Goal: Task Accomplishment & Management: Manage account settings

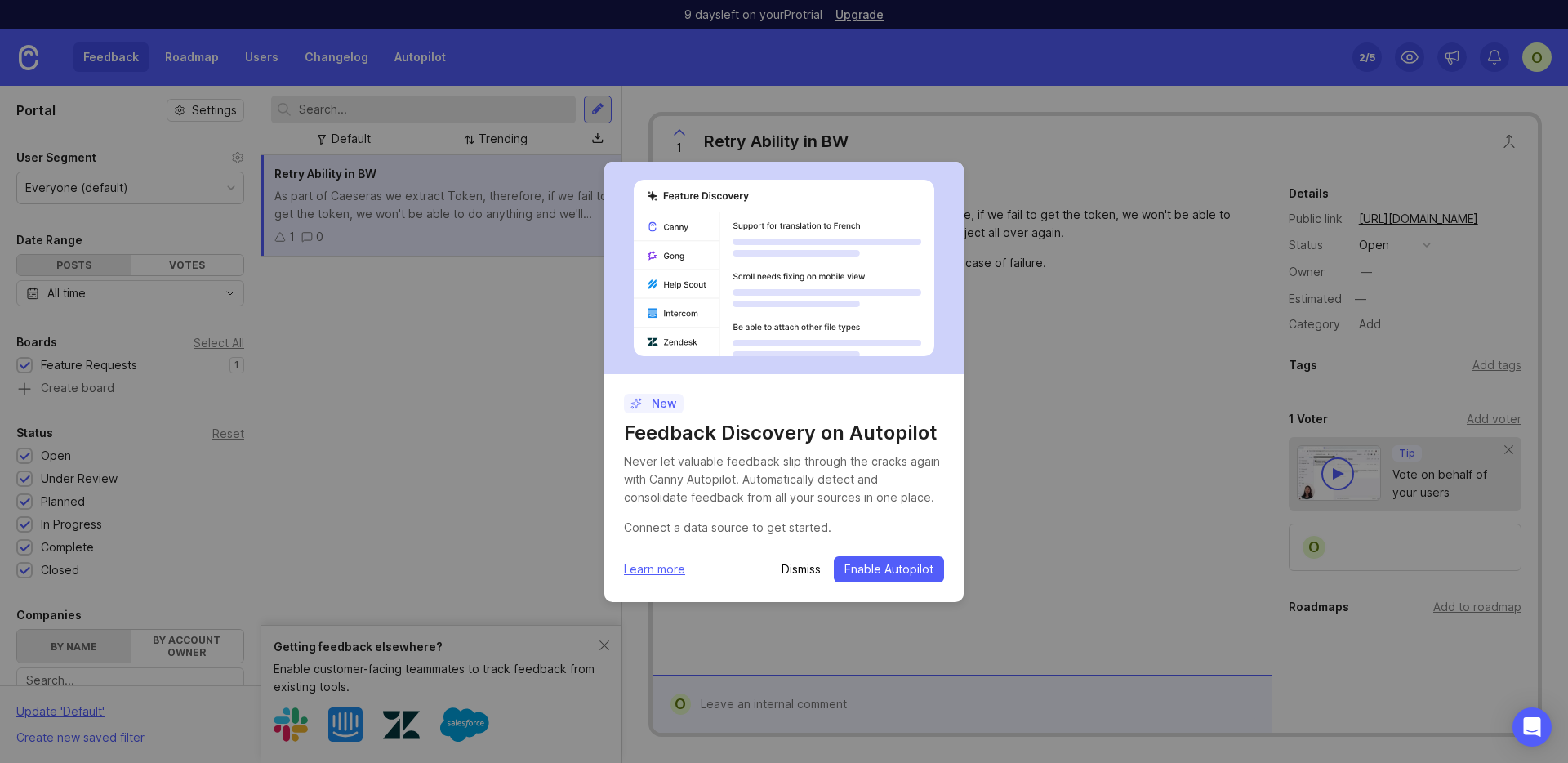
click at [790, 573] on p "Dismiss" at bounding box center [801, 569] width 39 height 16
click at [788, 572] on div "O [PERSON_NAME] As part of Caeseras we extract Token, therefore, if we fail to …" at bounding box center [962, 421] width 619 height 507
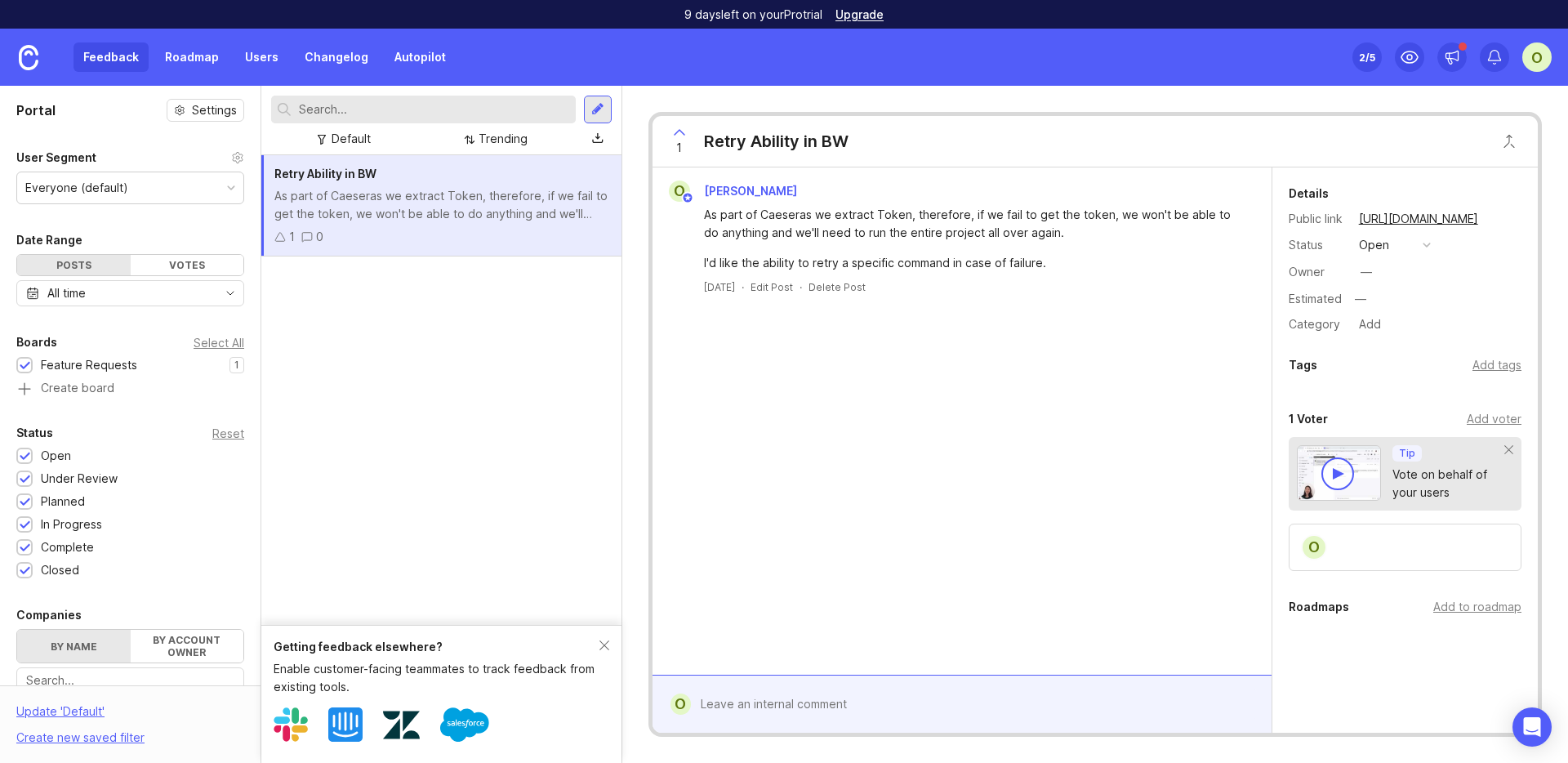
click at [1537, 61] on div "O" at bounding box center [1536, 57] width 29 height 29
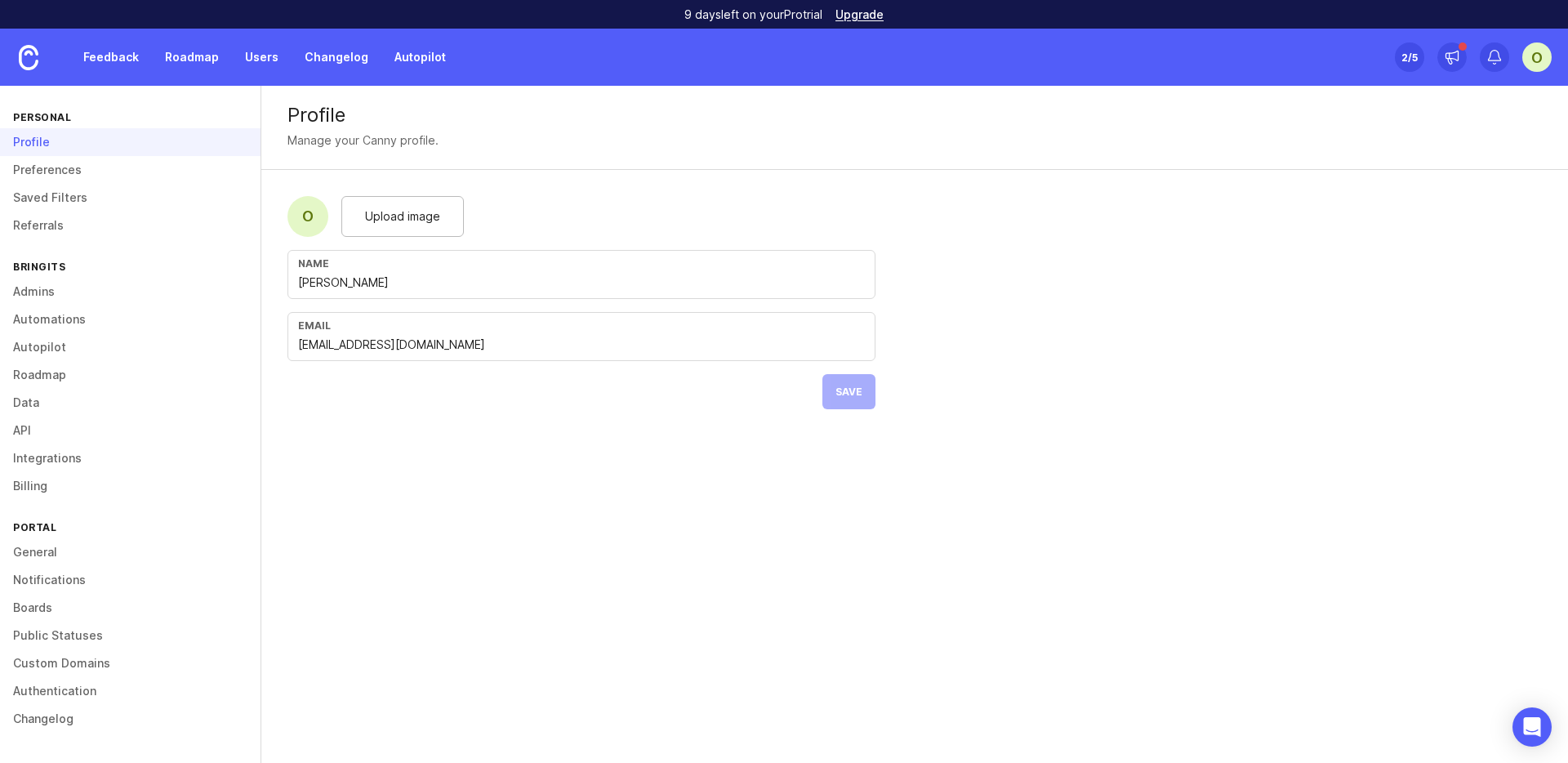
click at [72, 148] on div "Profile" at bounding box center [130, 142] width 260 height 28
click at [120, 59] on link "Feedback" at bounding box center [111, 57] width 76 height 29
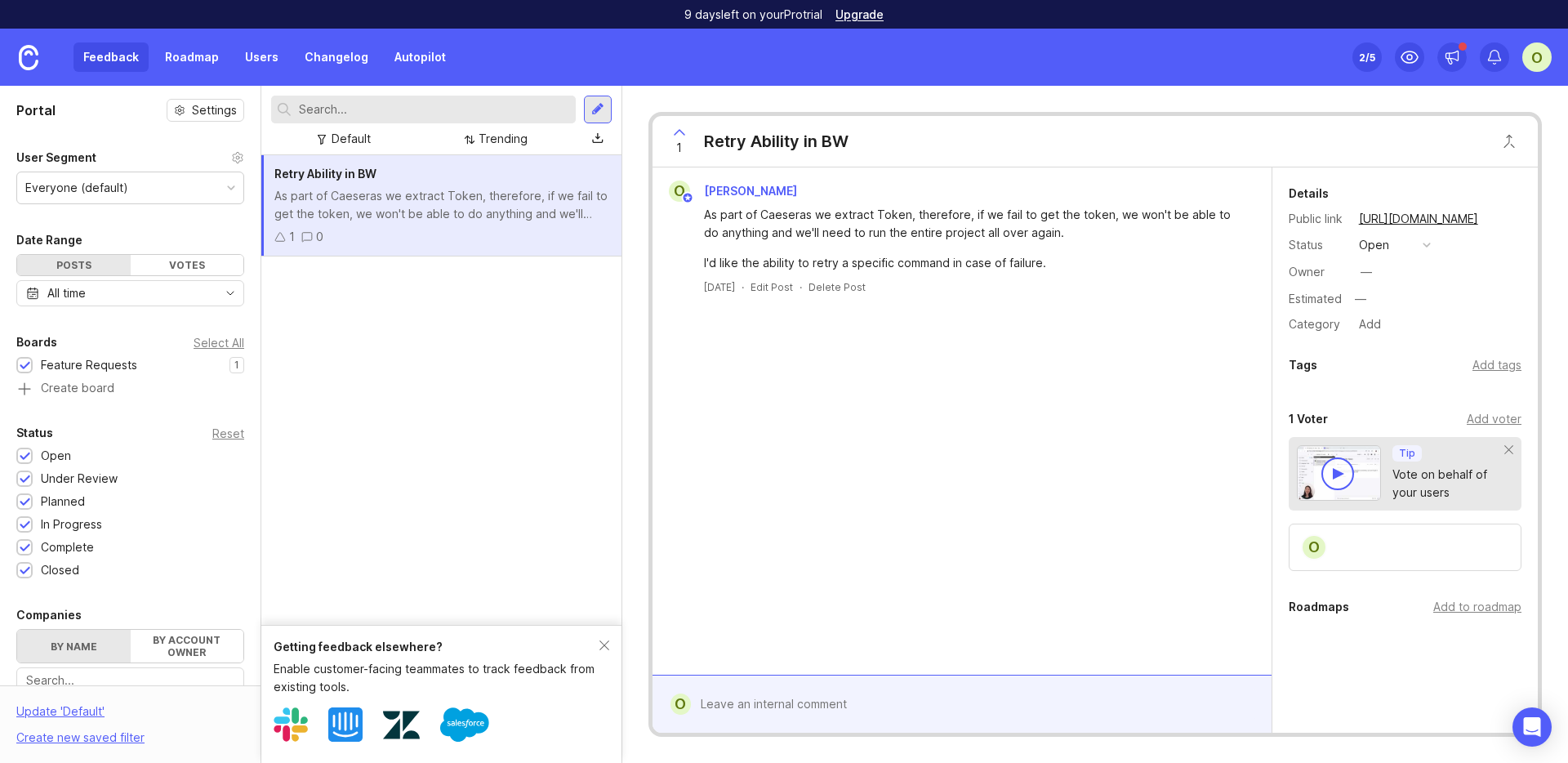
click at [464, 229] on div "1 0" at bounding box center [440, 237] width 334 height 18
click at [1481, 420] on div "Add voter" at bounding box center [1493, 419] width 55 height 18
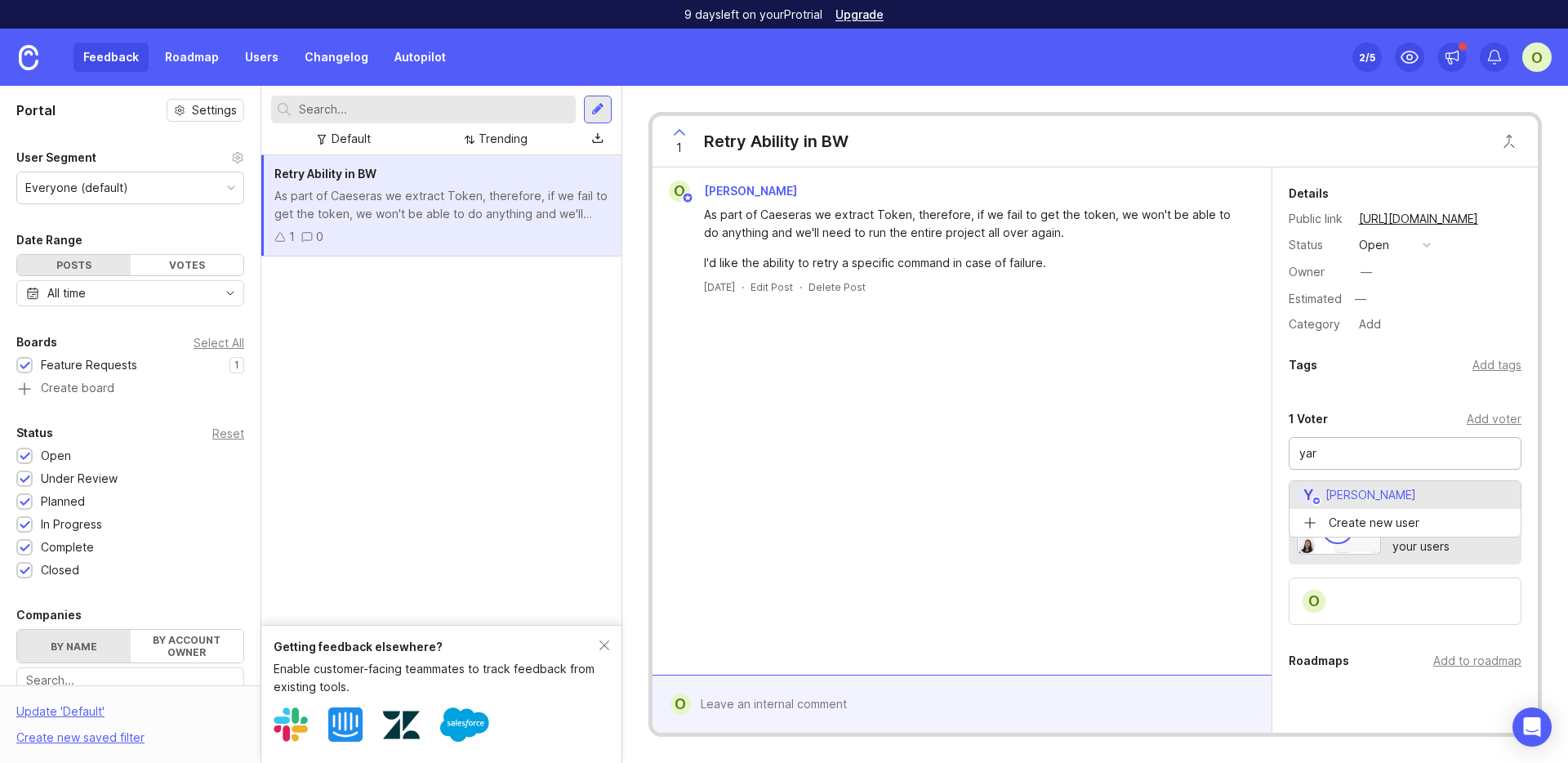
type input "[PERSON_NAME]"
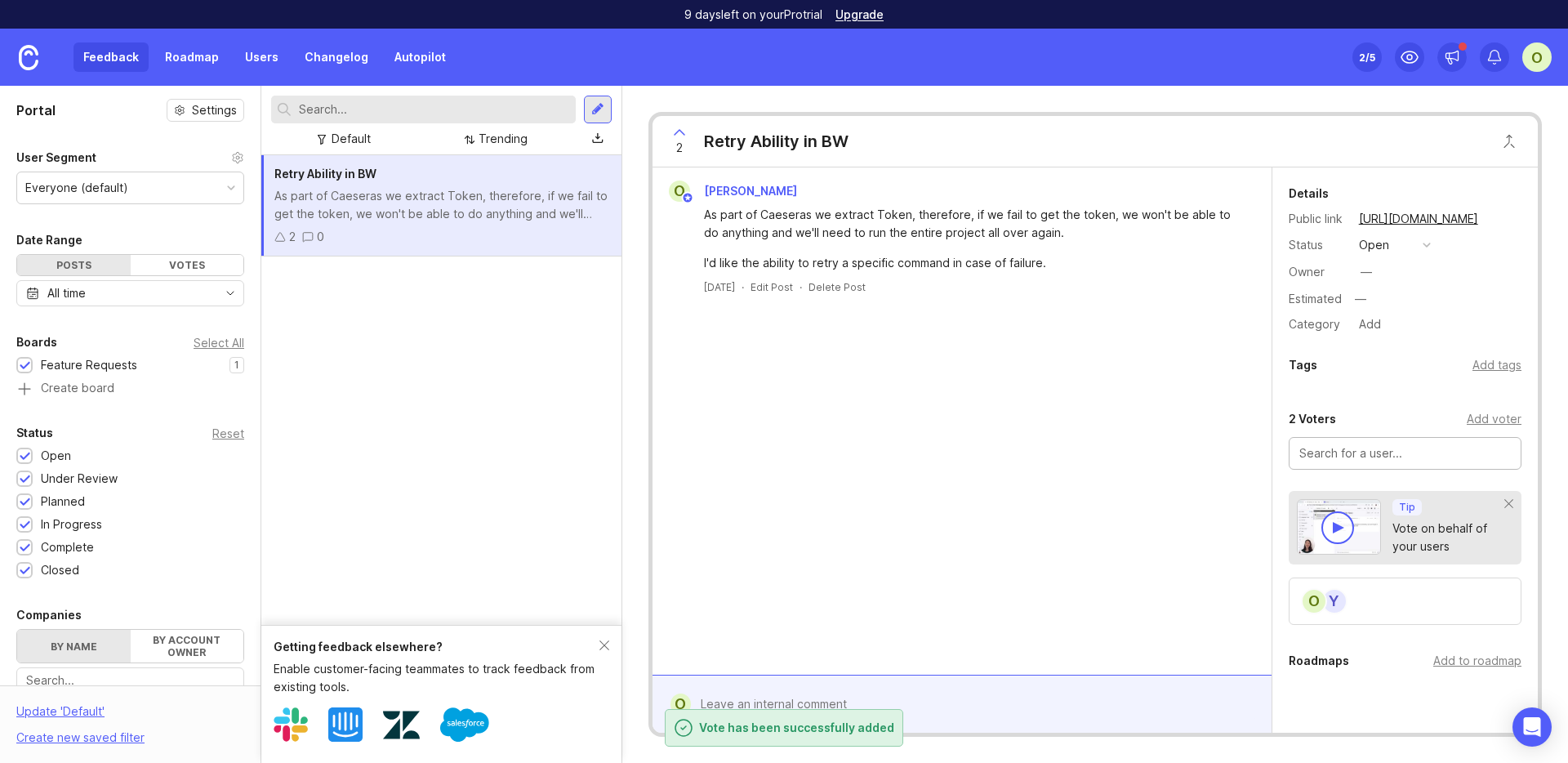
click at [1322, 419] on div "2 Voters" at bounding box center [1312, 420] width 47 height 20
click at [708, 338] on div "O [PERSON_NAME] As part of Caeseras we extract Token, therefore, if we fail to …" at bounding box center [962, 421] width 619 height 507
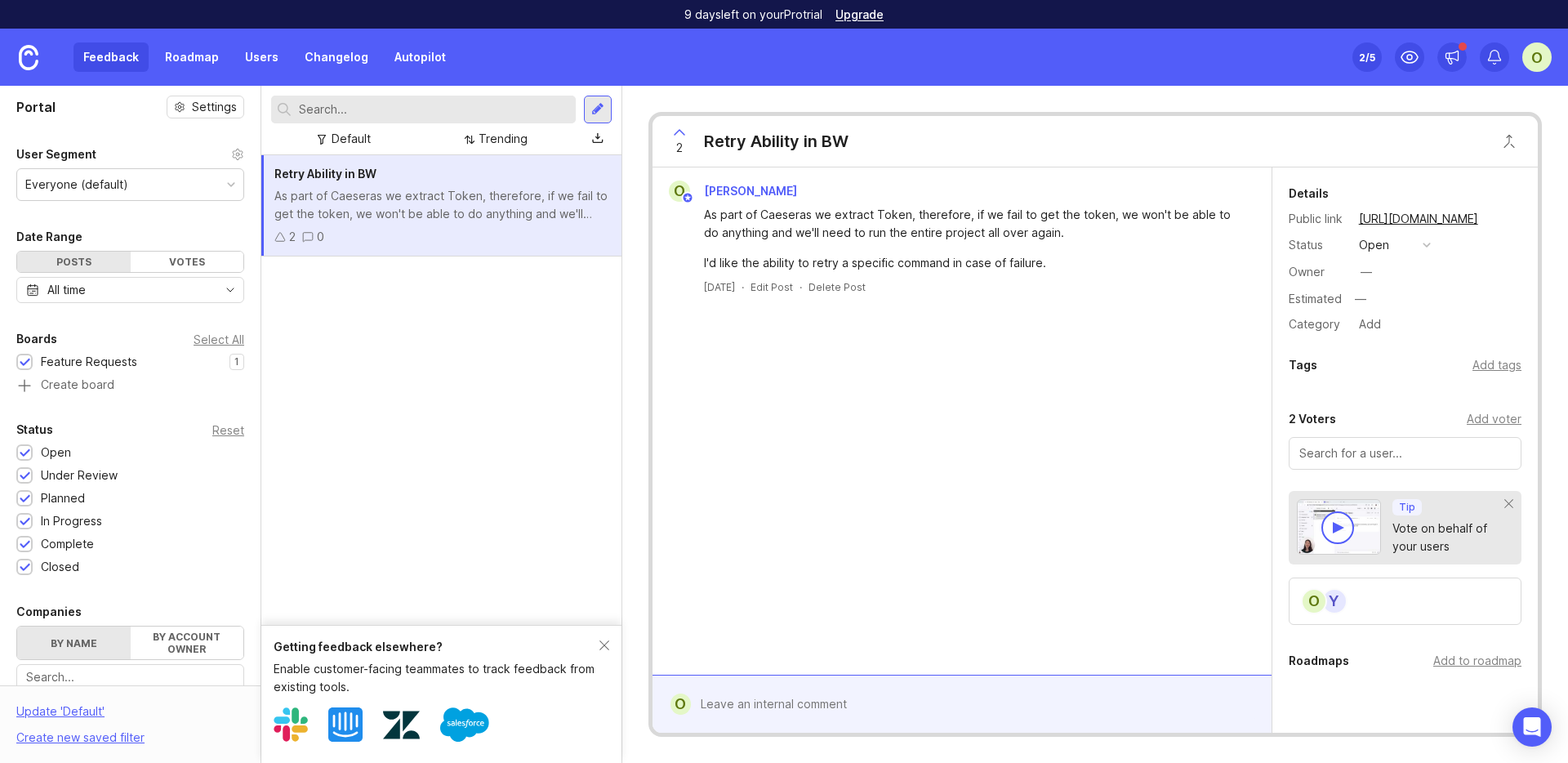
click at [31, 59] on img at bounding box center [29, 57] width 20 height 25
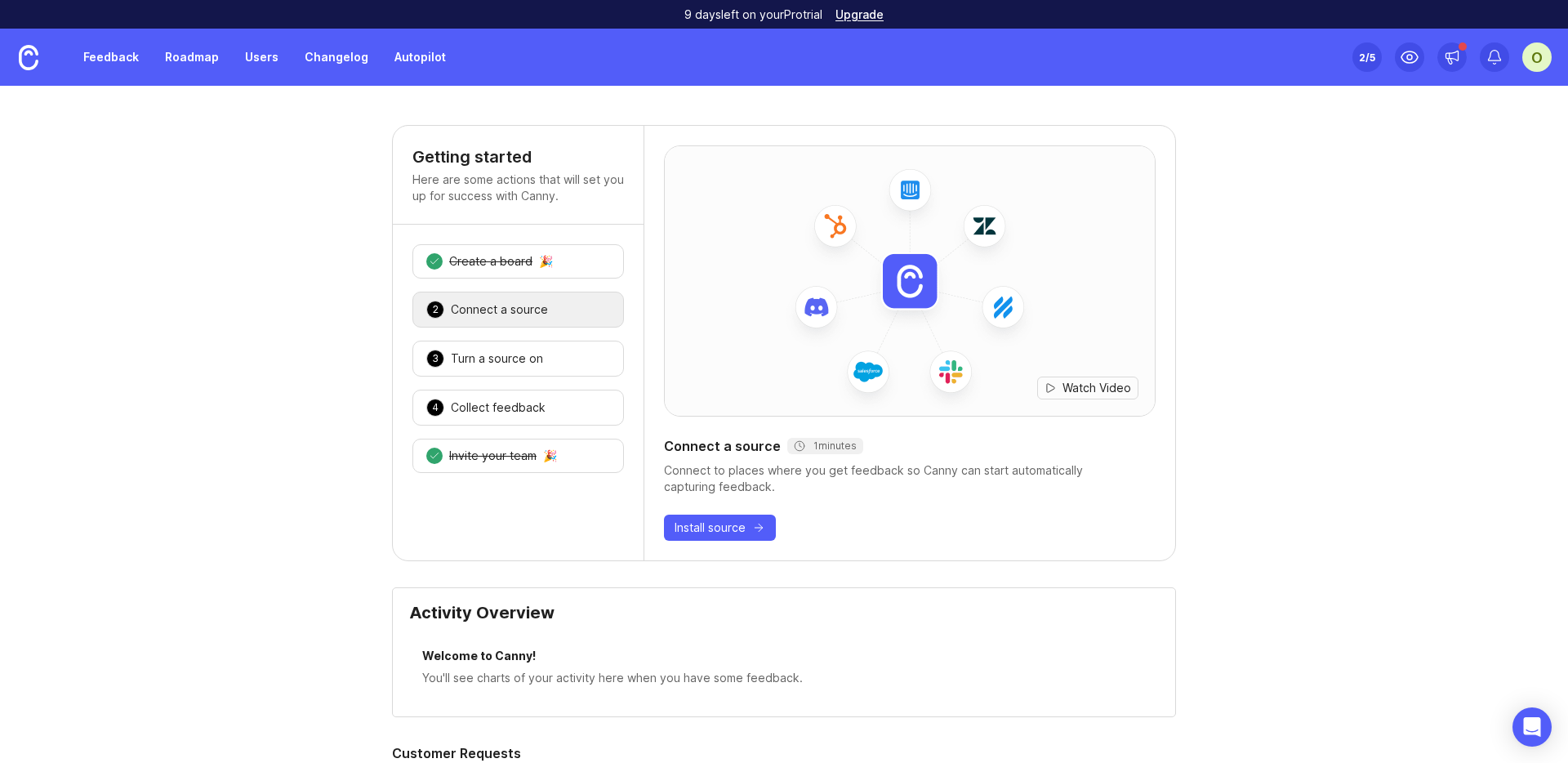
click at [84, 59] on link "Feedback" at bounding box center [111, 57] width 76 height 29
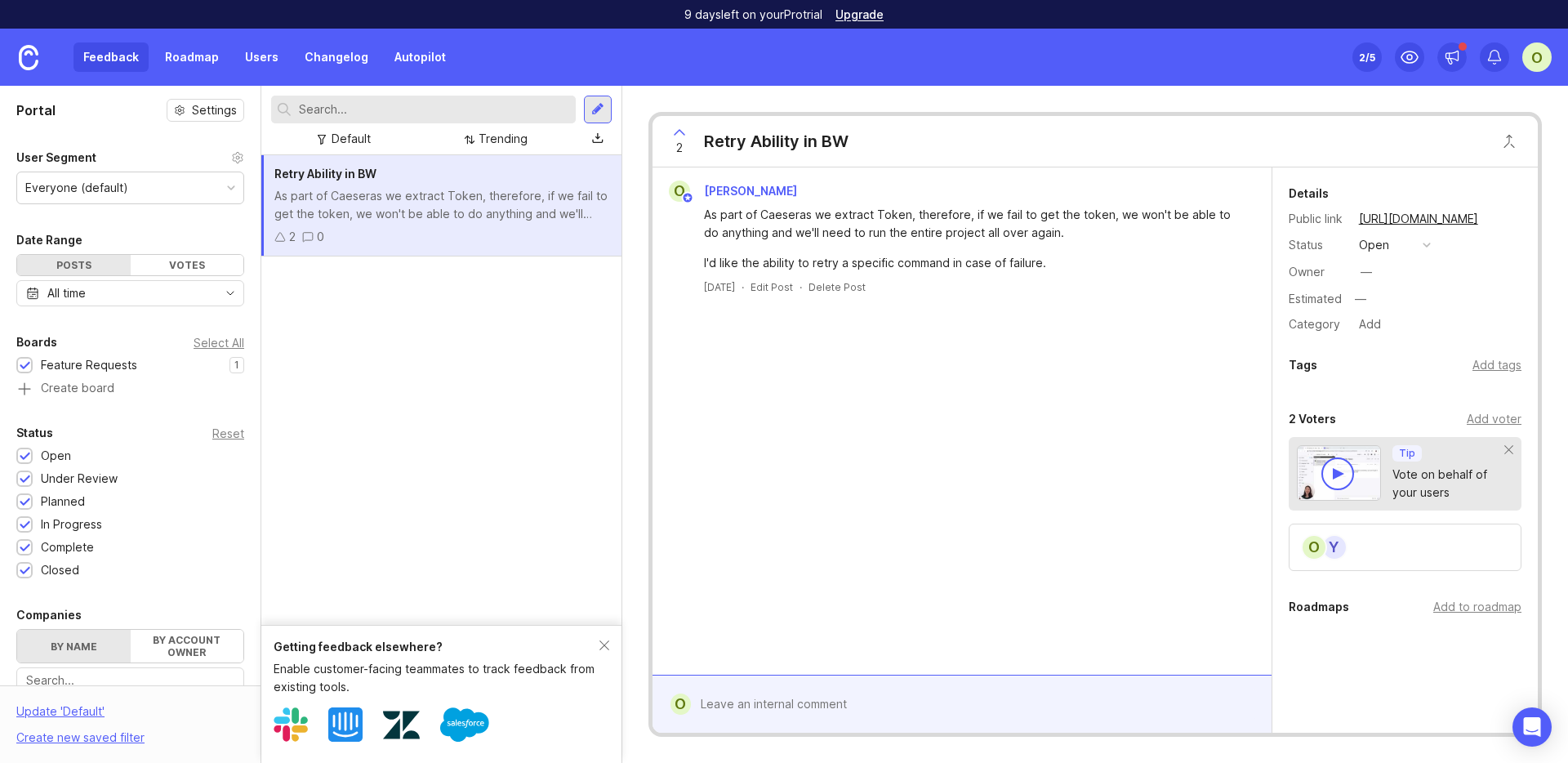
click at [217, 54] on link "Roadmap" at bounding box center [191, 57] width 74 height 29
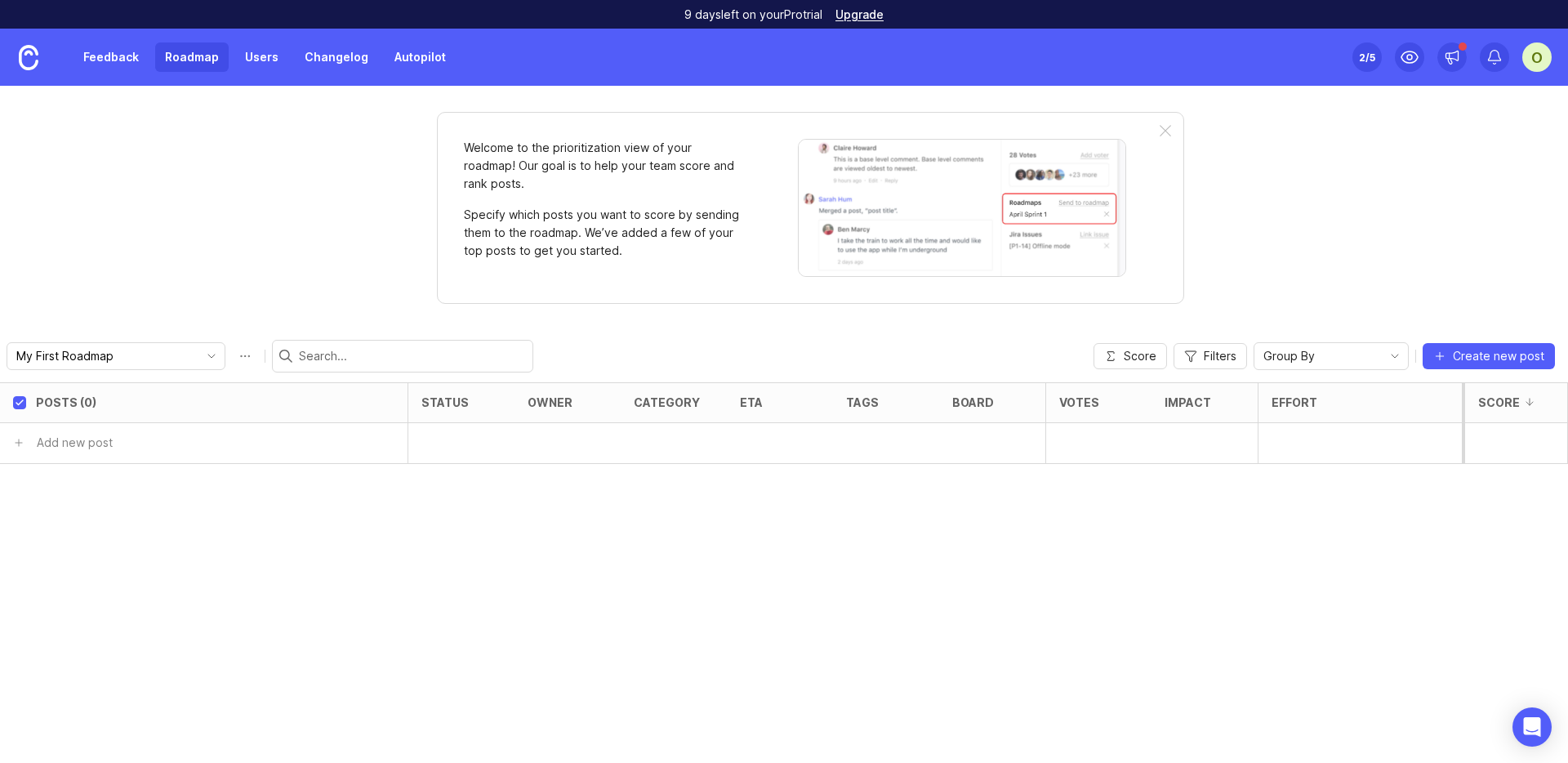
click at [1530, 65] on div "O" at bounding box center [1536, 57] width 29 height 29
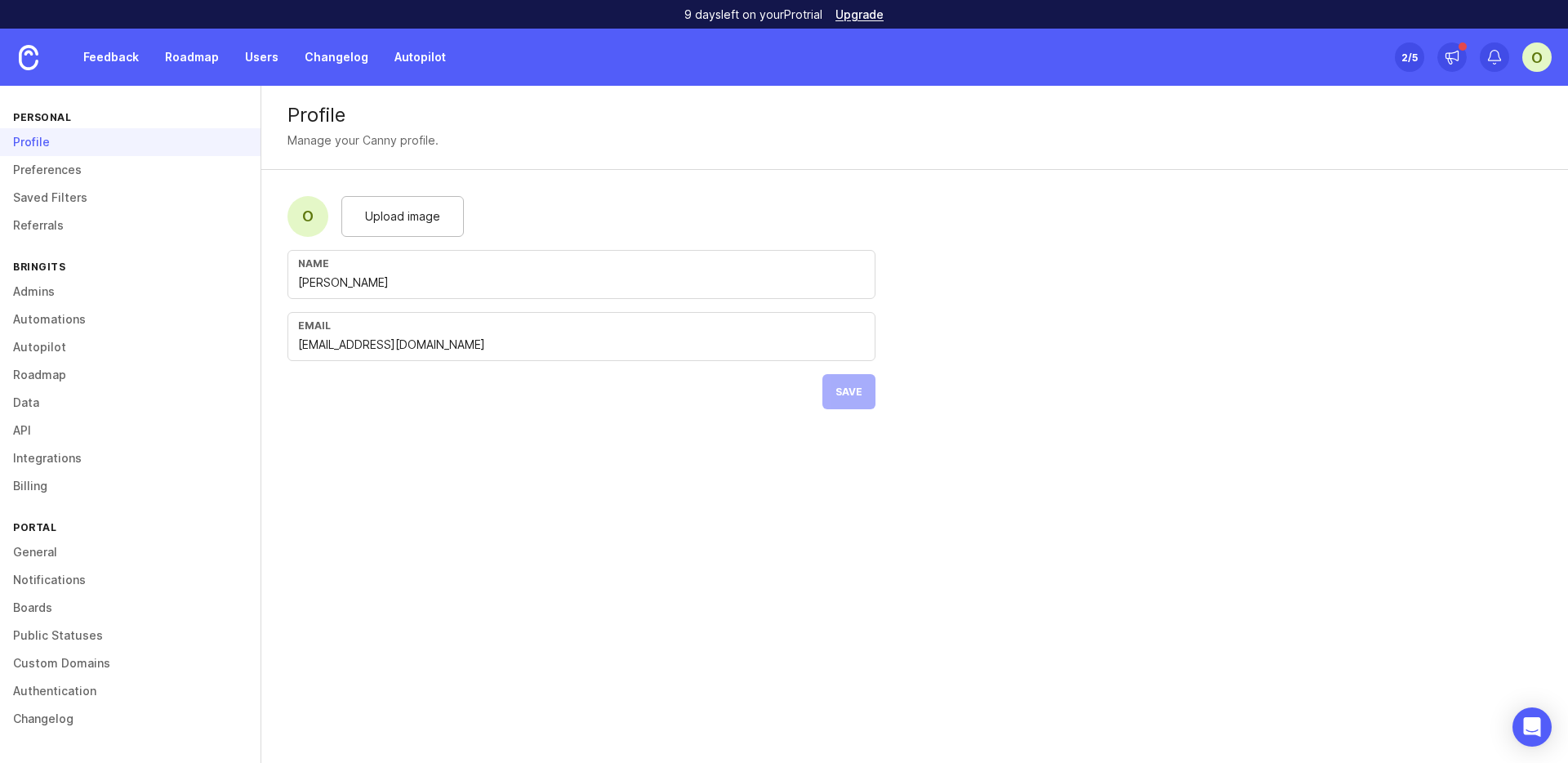
click at [407, 140] on div "Manage your Canny profile." at bounding box center [363, 140] width 151 height 18
click at [582, 139] on div "Manage your Canny profile." at bounding box center [915, 140] width 1254 height 18
click at [106, 297] on link "Admins" at bounding box center [130, 291] width 260 height 28
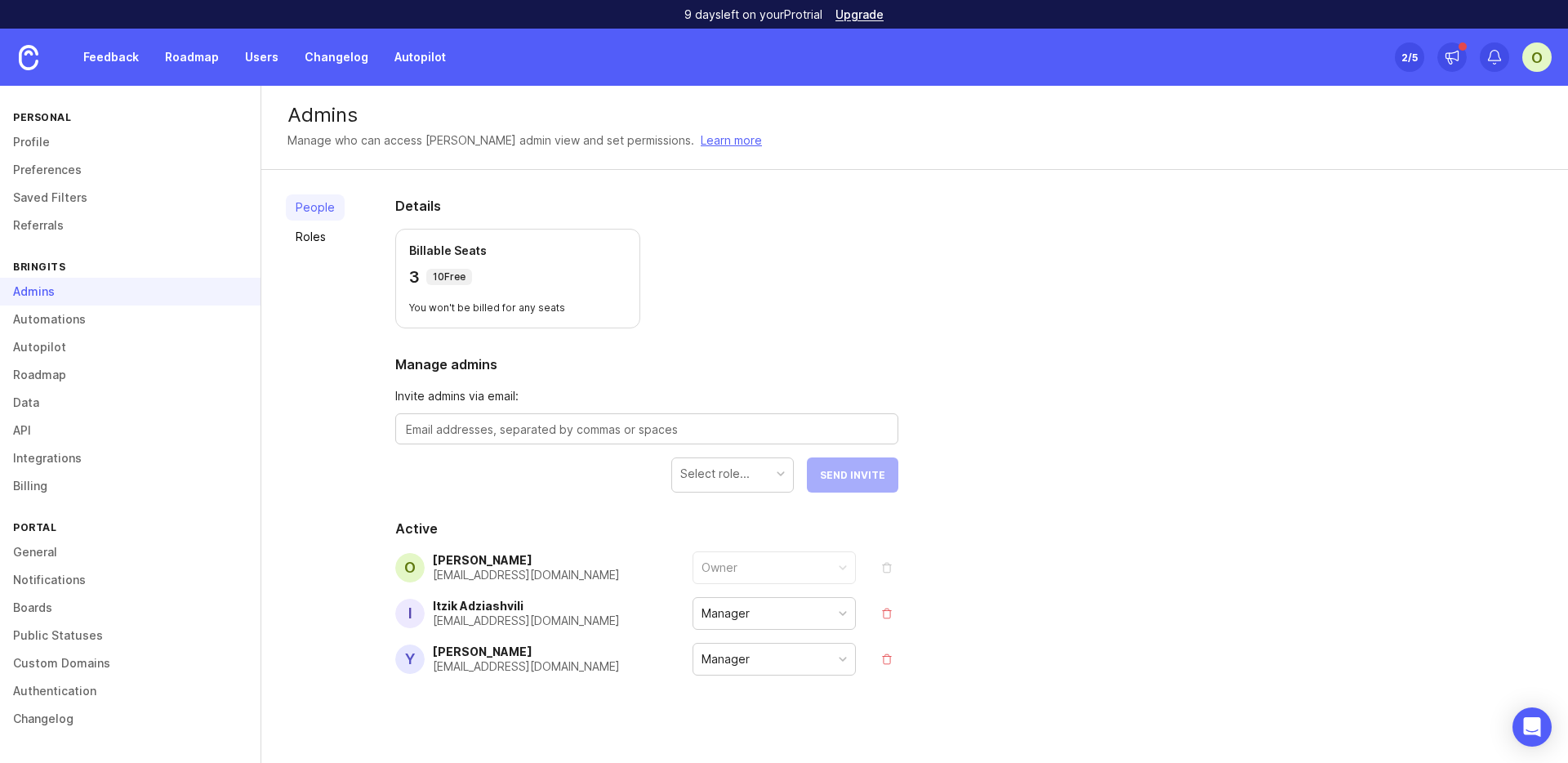
click at [84, 400] on link "Data" at bounding box center [130, 402] width 260 height 28
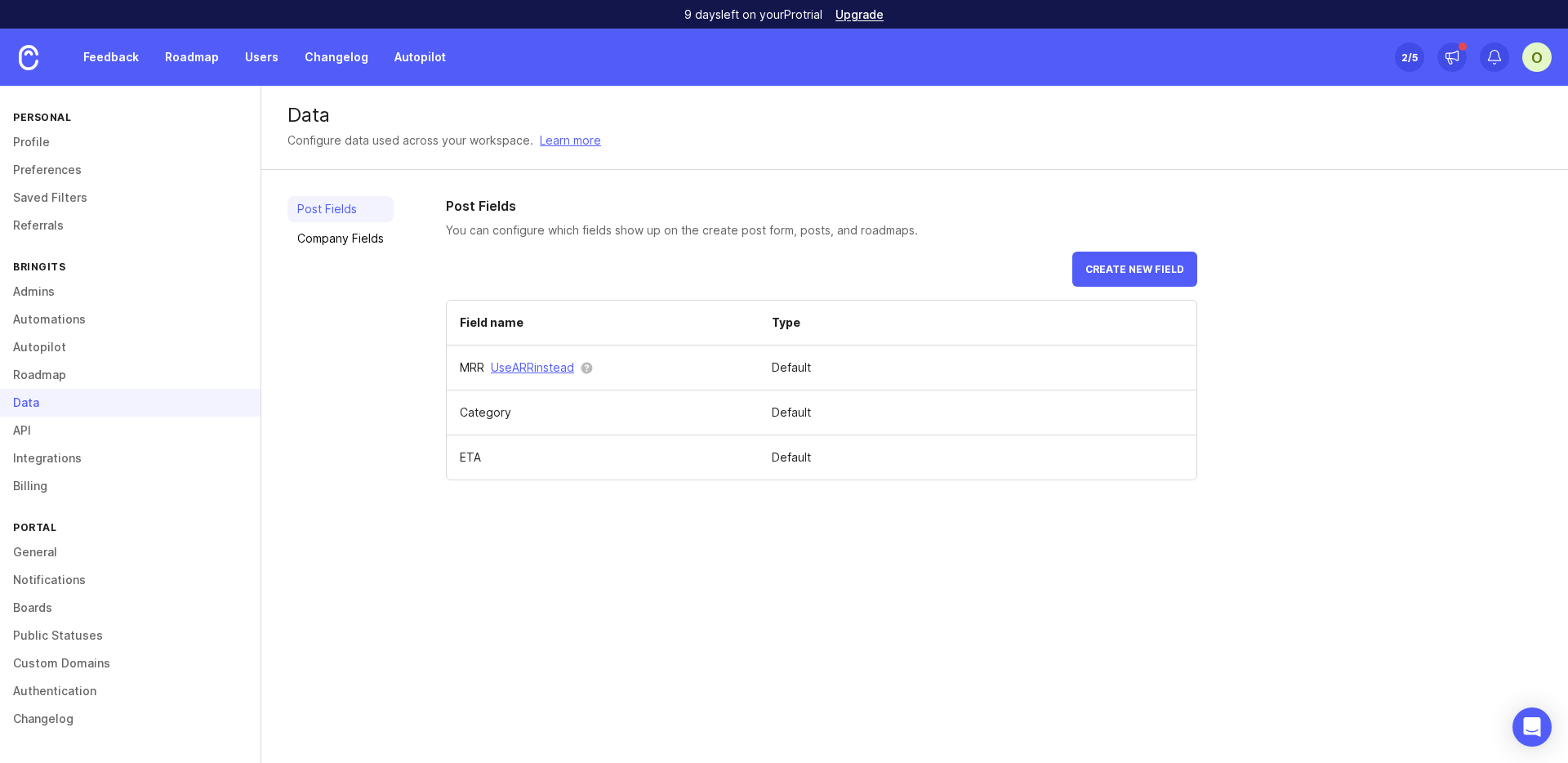
click at [91, 378] on link "Roadmap" at bounding box center [130, 375] width 260 height 28
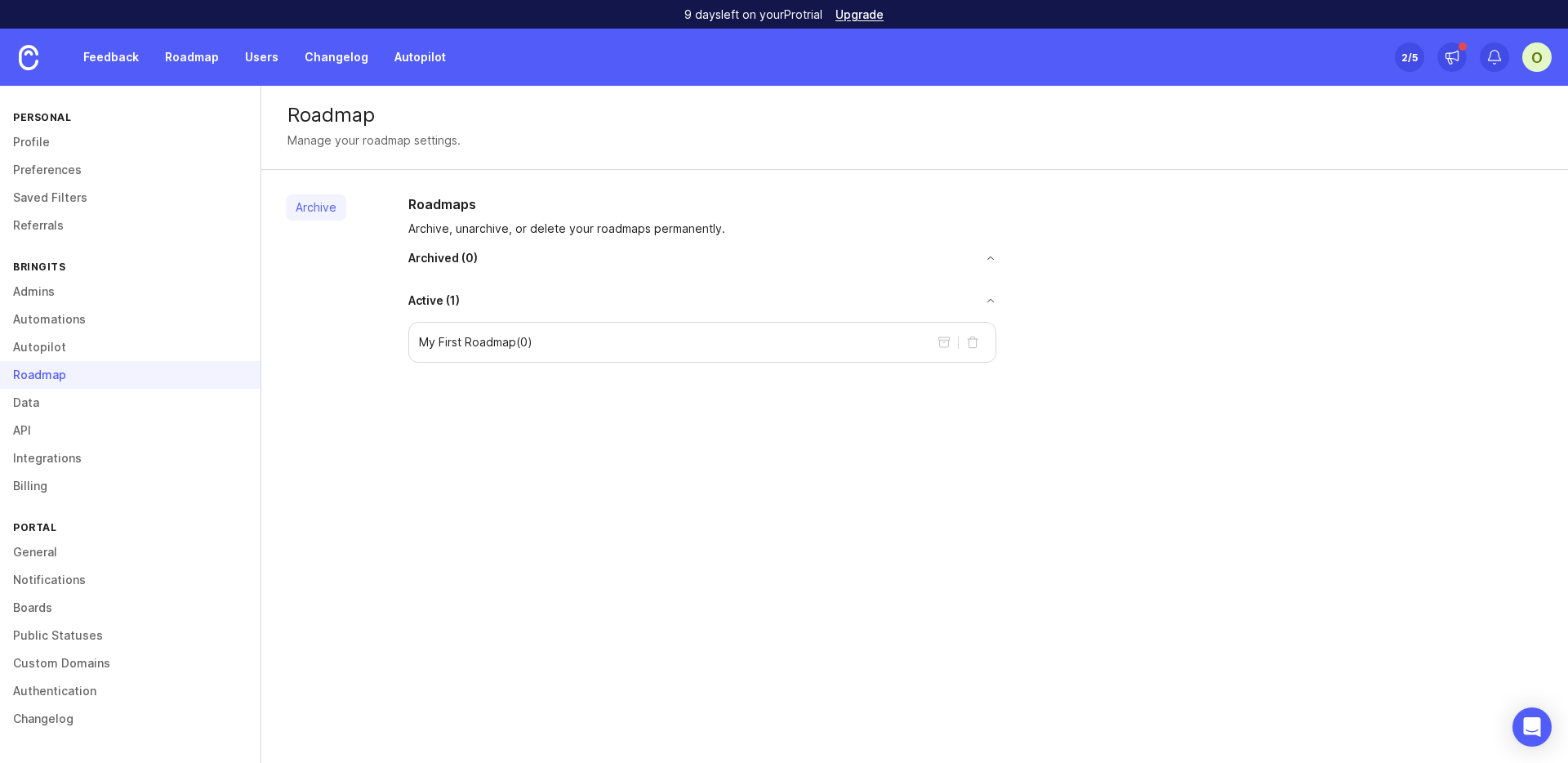
click at [96, 358] on link "Autopilot" at bounding box center [130, 347] width 260 height 28
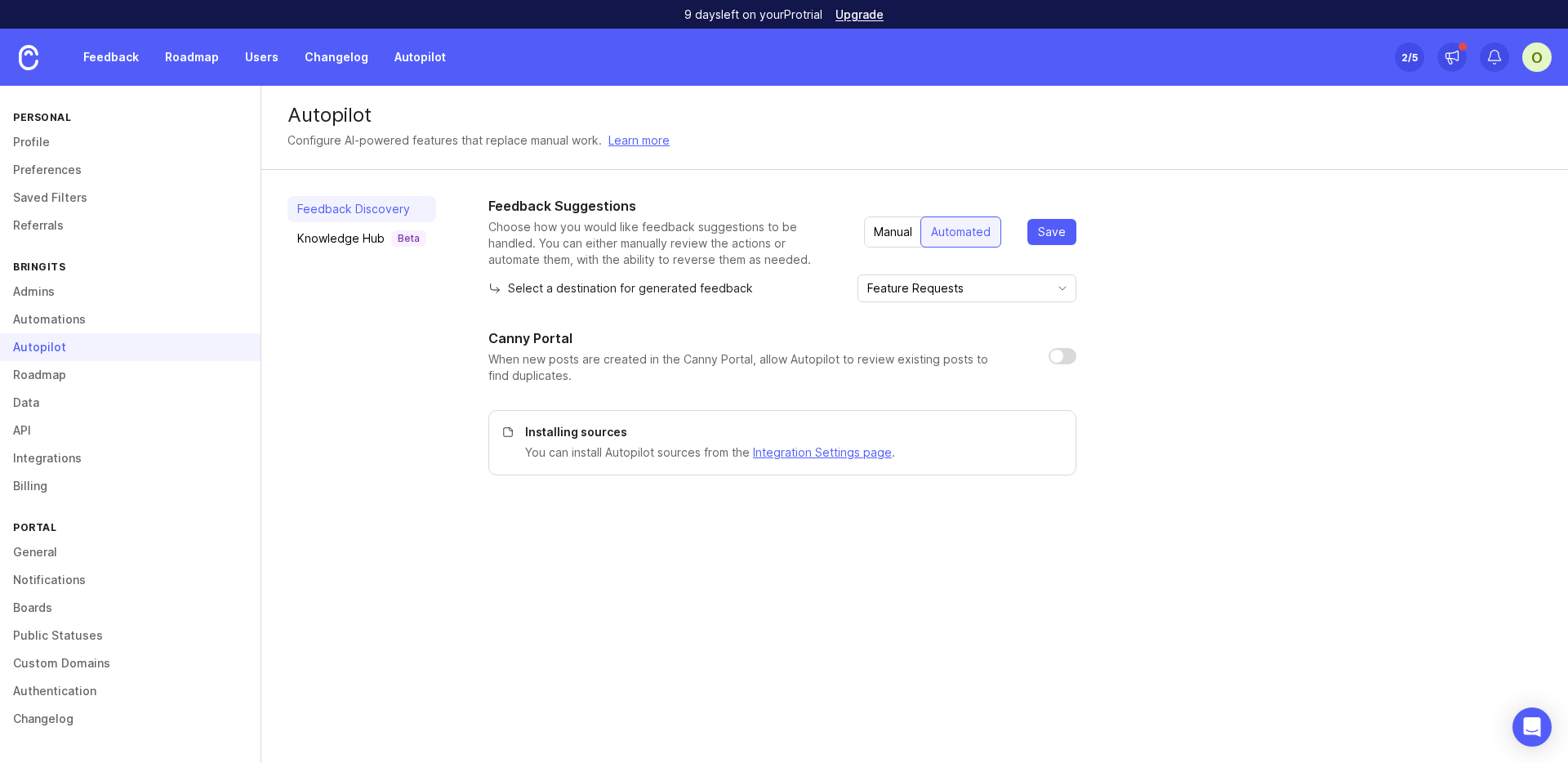
click at [123, 324] on link "Automations" at bounding box center [130, 320] width 260 height 28
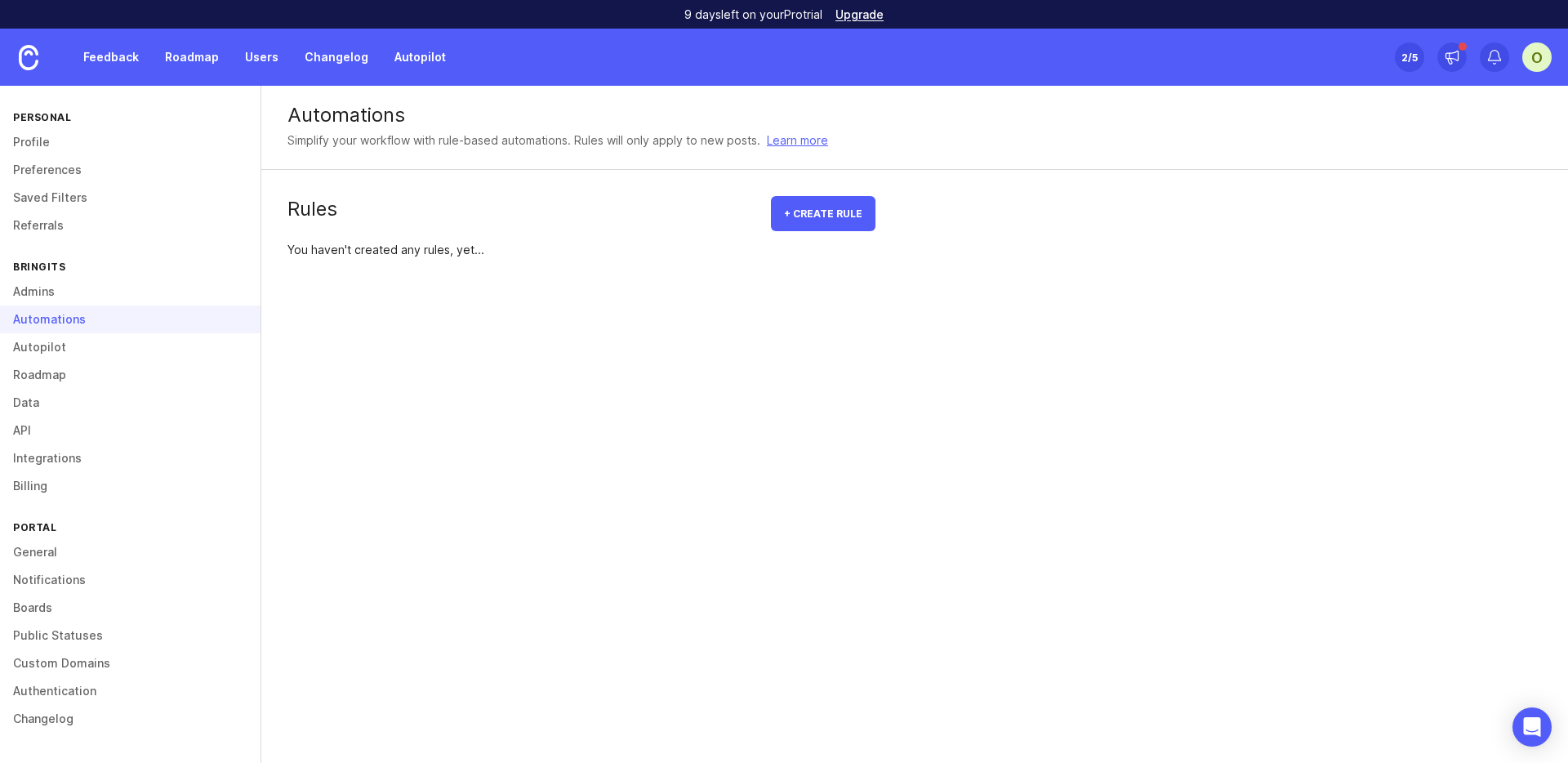
click at [128, 318] on div "Automations" at bounding box center [130, 320] width 260 height 28
click at [49, 445] on link "Integrations" at bounding box center [130, 458] width 260 height 28
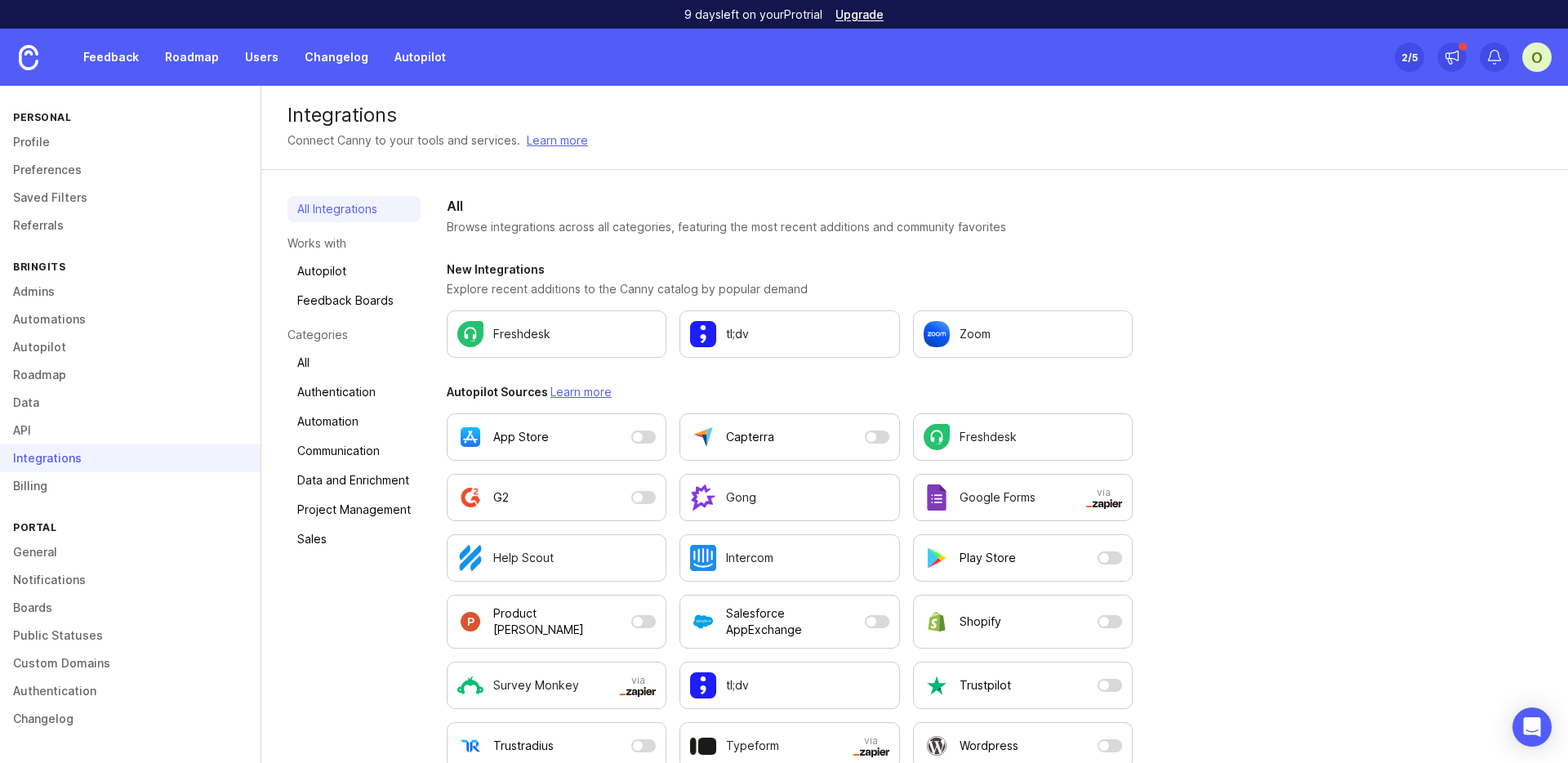
click at [51, 437] on link "API" at bounding box center [130, 431] width 260 height 28
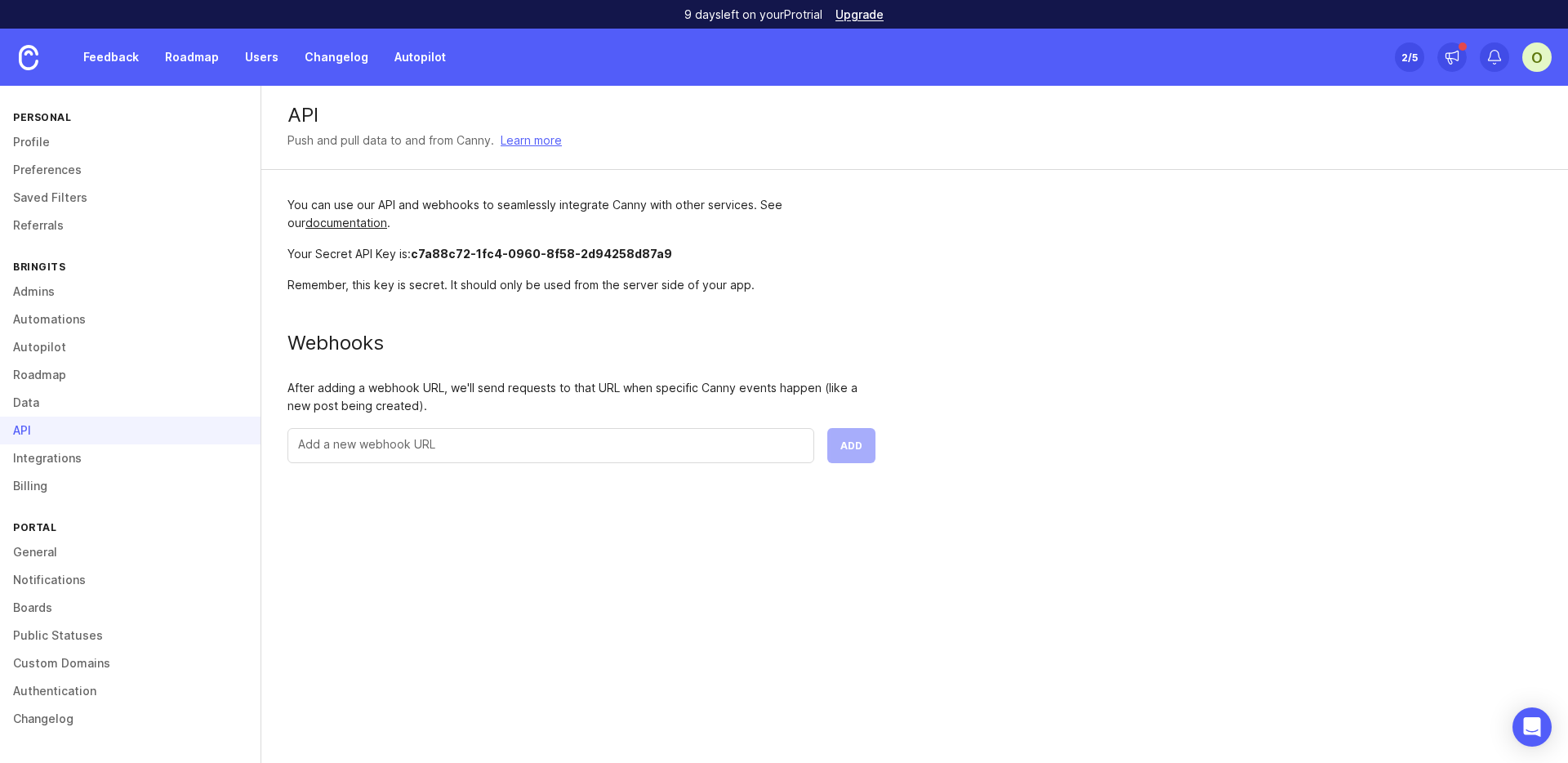
click at [46, 397] on link "Data" at bounding box center [130, 402] width 260 height 28
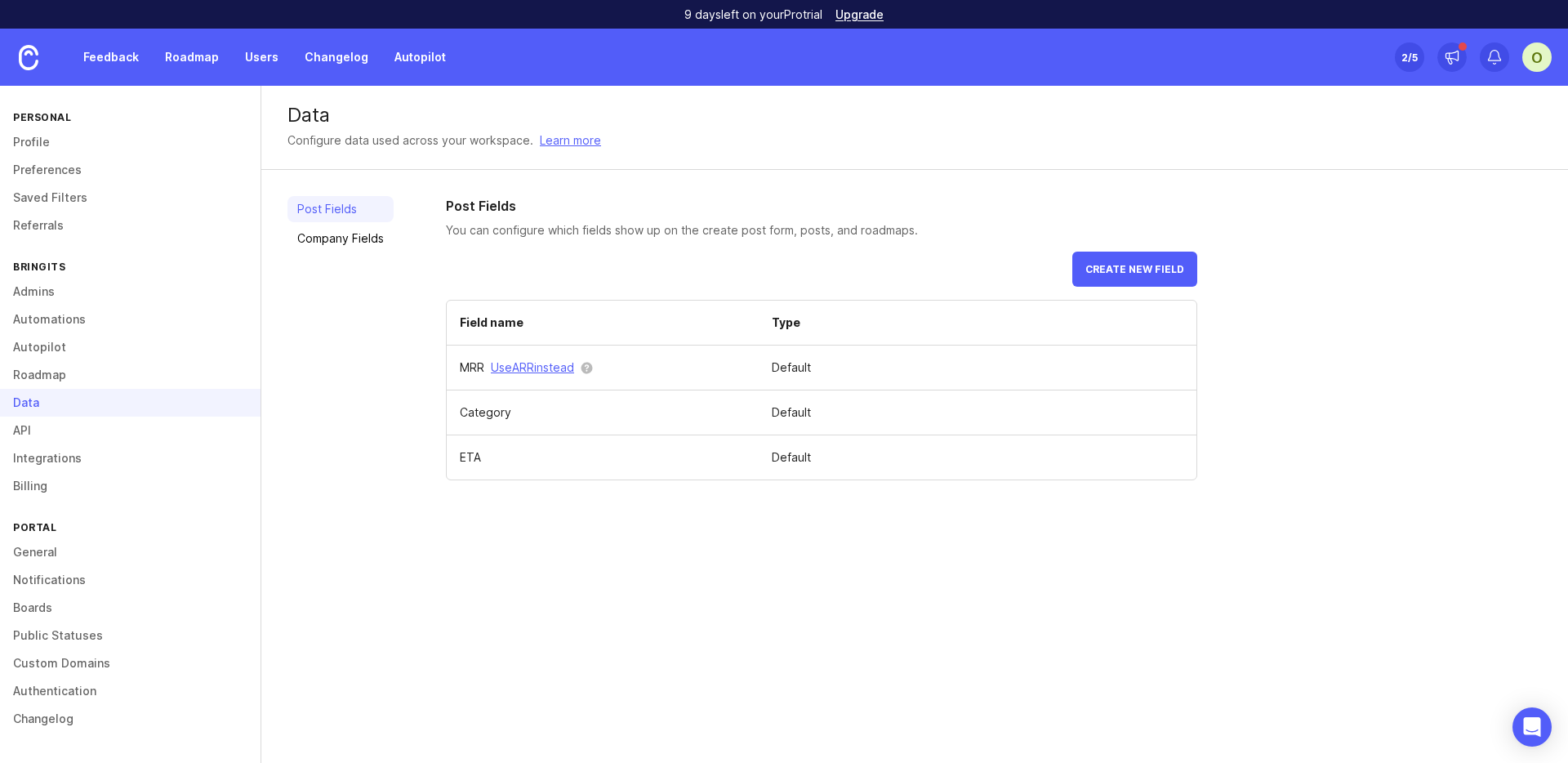
click at [187, 363] on link "Roadmap" at bounding box center [130, 375] width 260 height 28
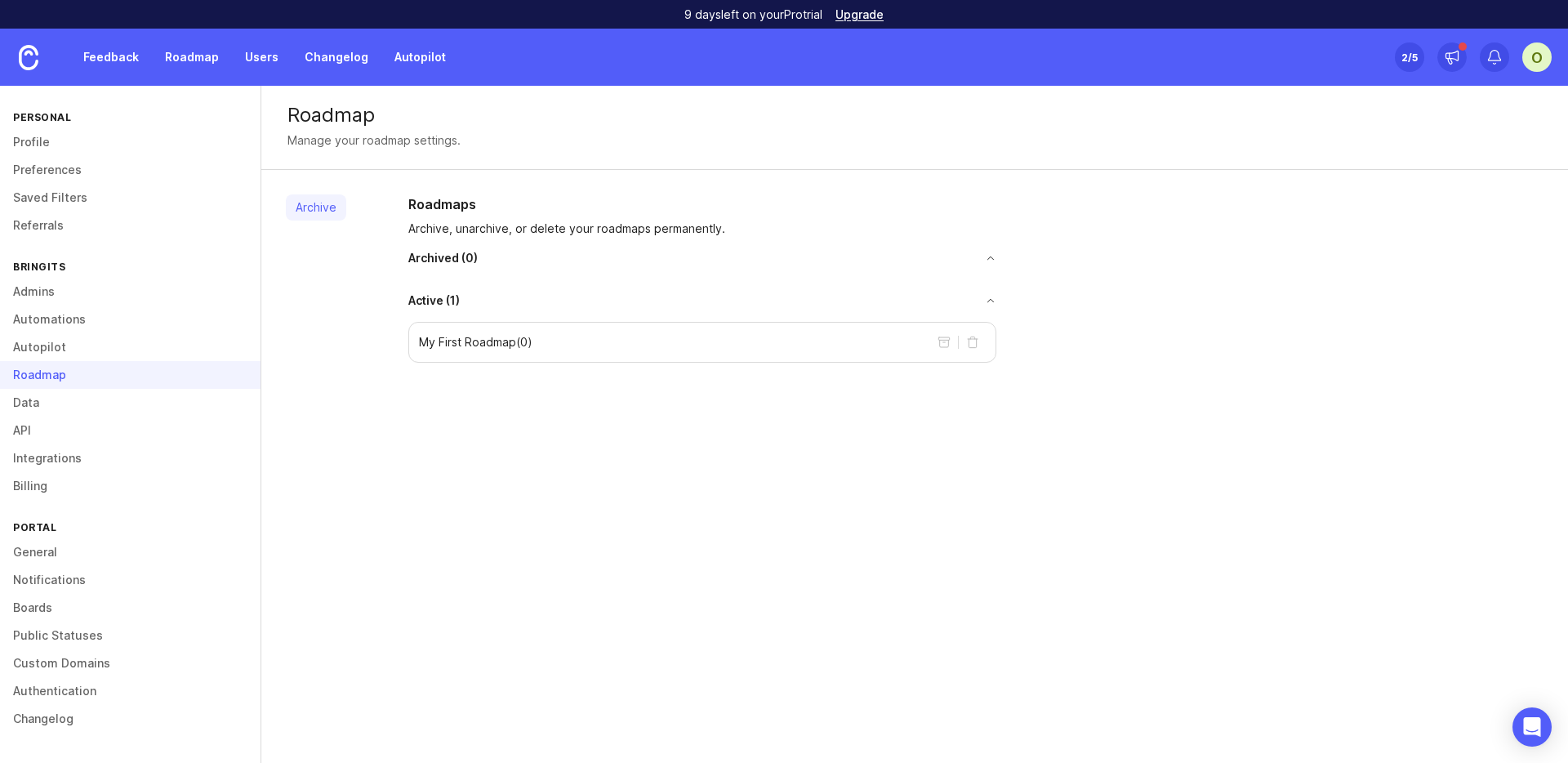
click at [188, 341] on link "Autopilot" at bounding box center [130, 347] width 260 height 28
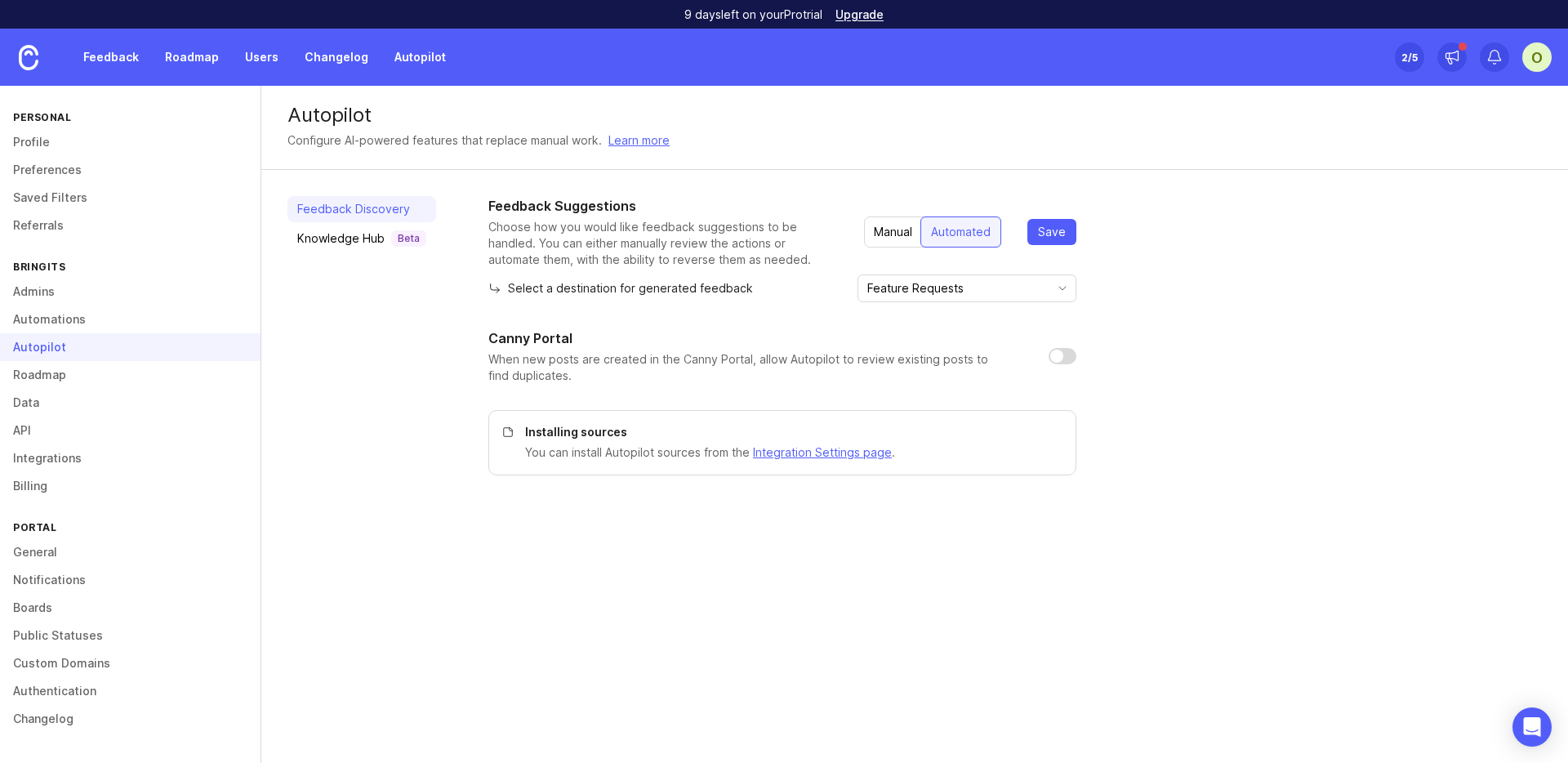
click at [193, 309] on link "Automations" at bounding box center [130, 320] width 260 height 28
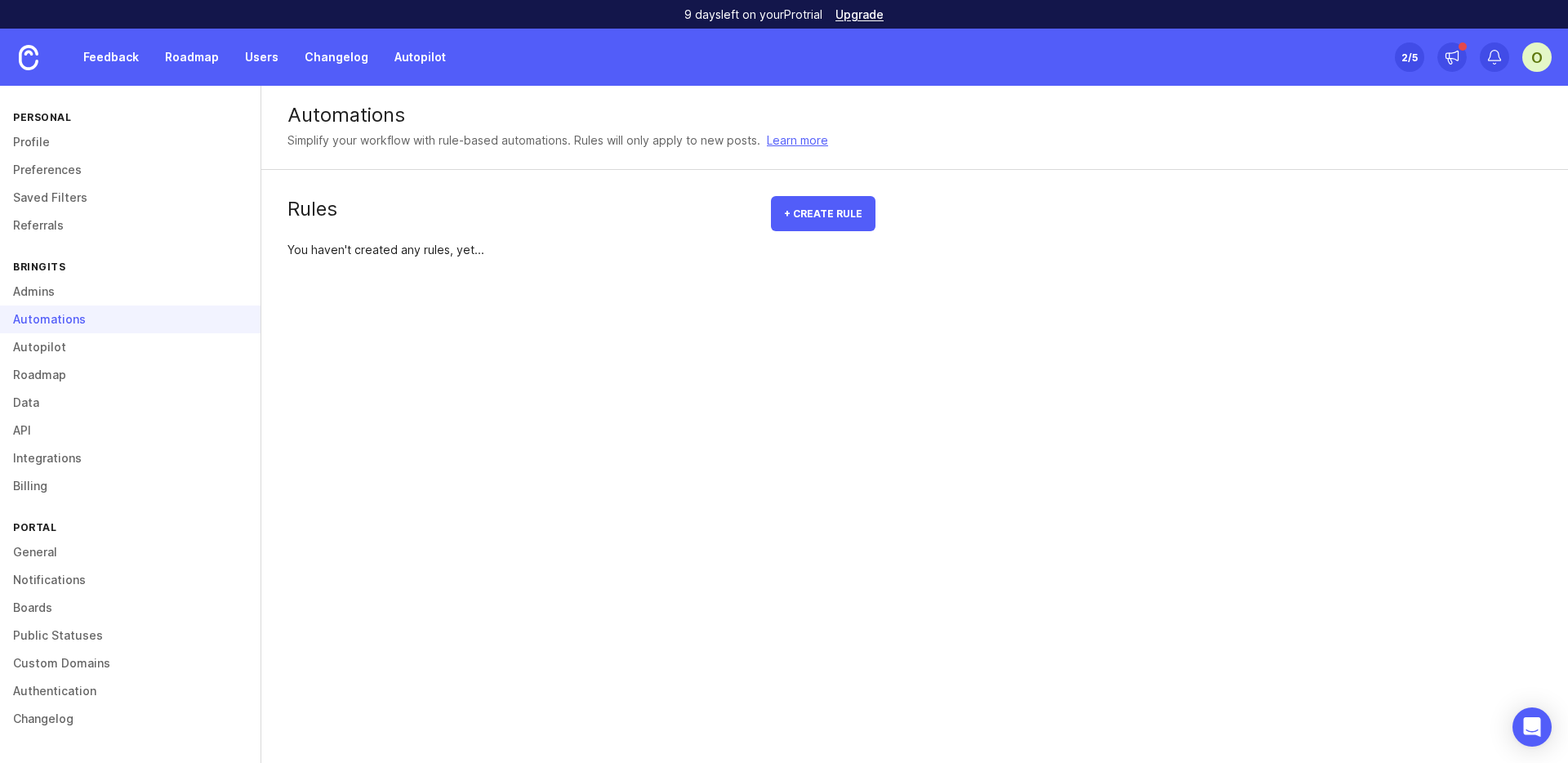
click at [189, 285] on link "Admins" at bounding box center [130, 291] width 260 height 28
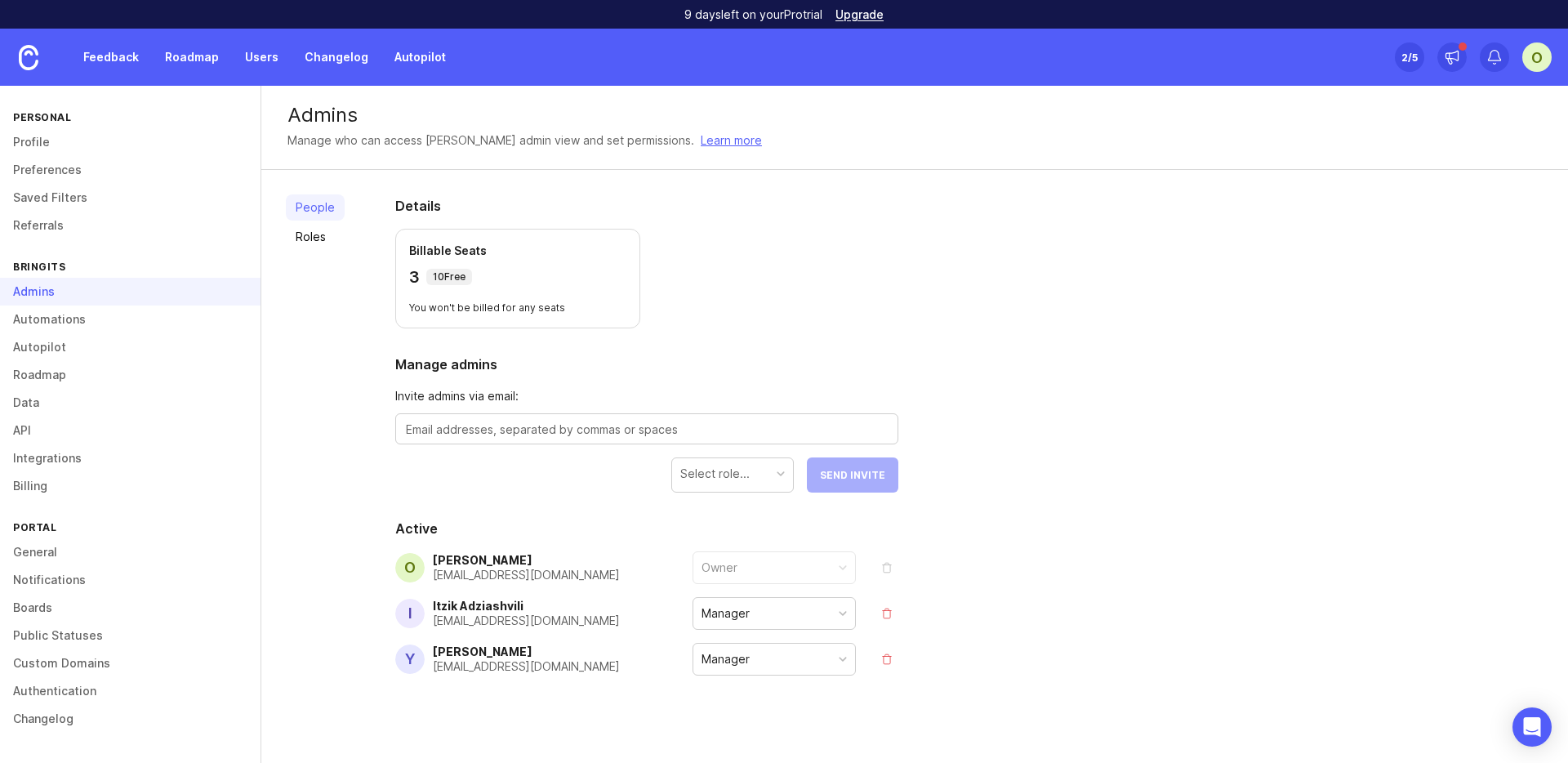
click at [187, 310] on link "Automations" at bounding box center [130, 320] width 260 height 28
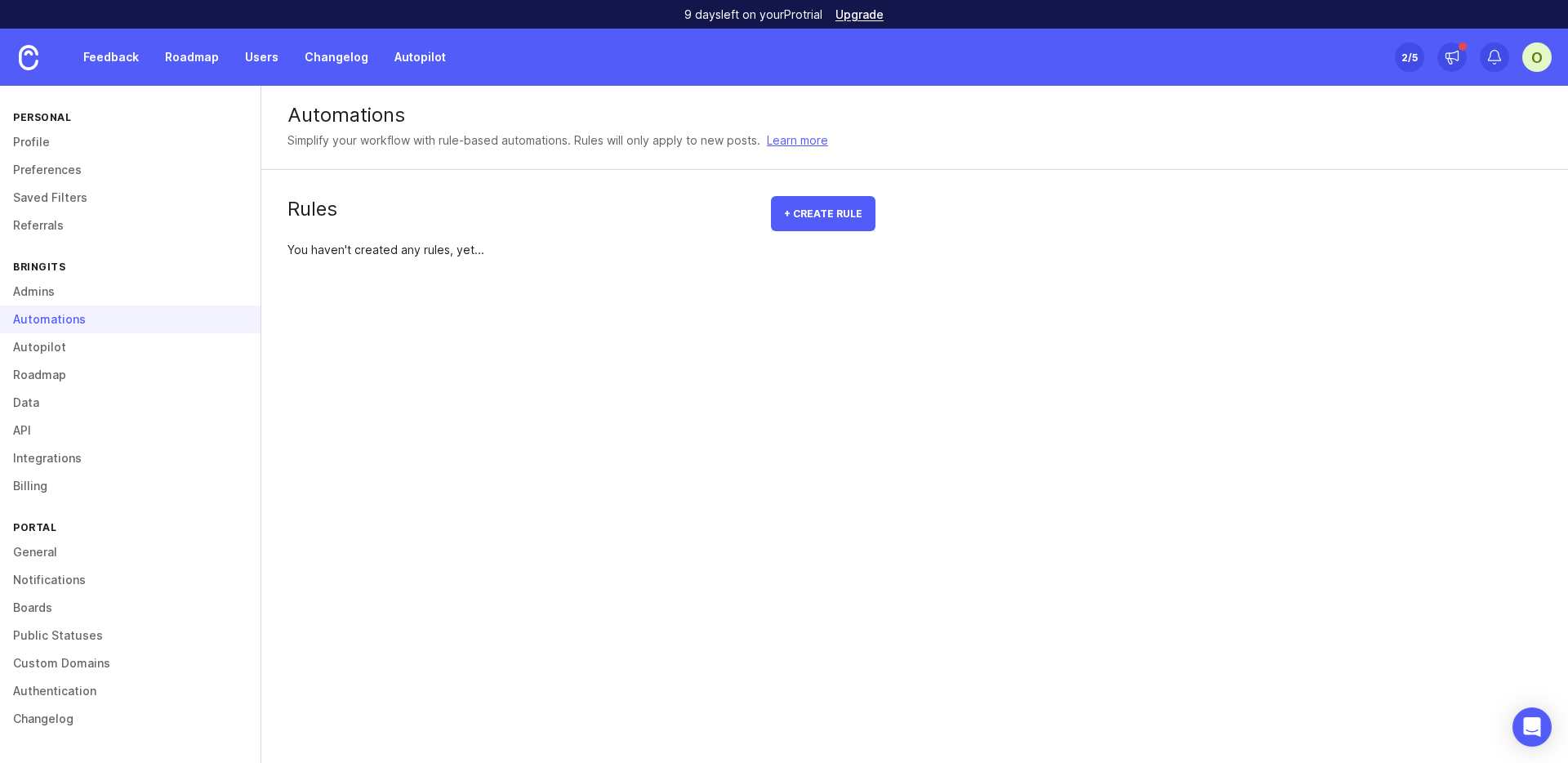
click at [188, 274] on div "Bringits" at bounding box center [130, 267] width 260 height 22
click at [189, 283] on link "Admins" at bounding box center [130, 291] width 260 height 28
